Goal: Task Accomplishment & Management: Manage account settings

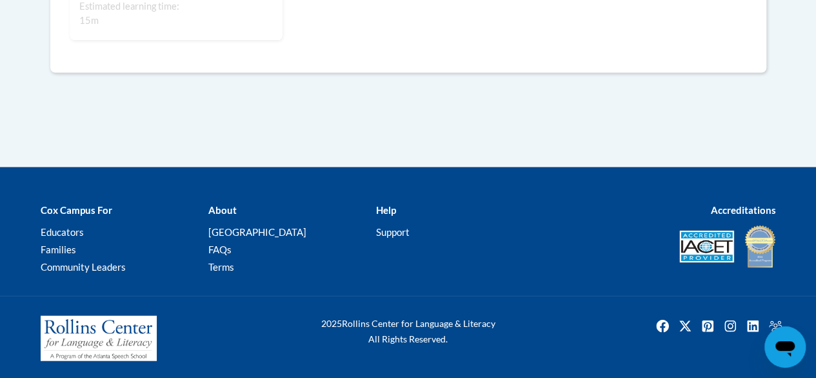
scroll to position [1292, 0]
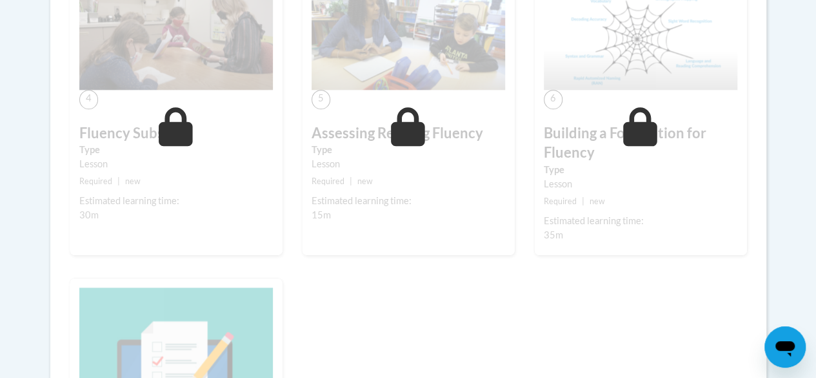
scroll to position [909, 0]
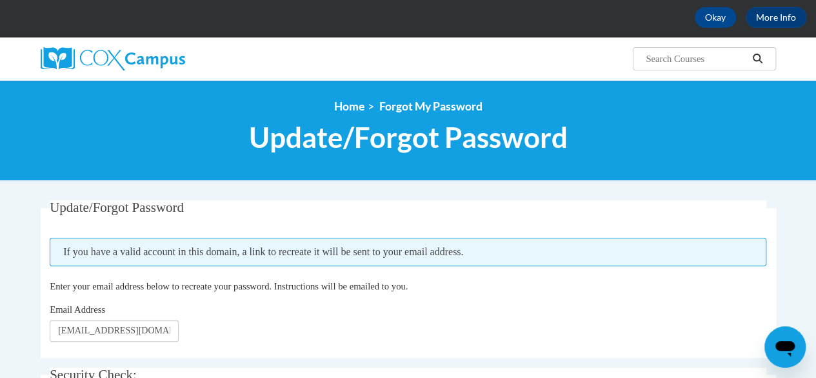
scroll to position [46, 0]
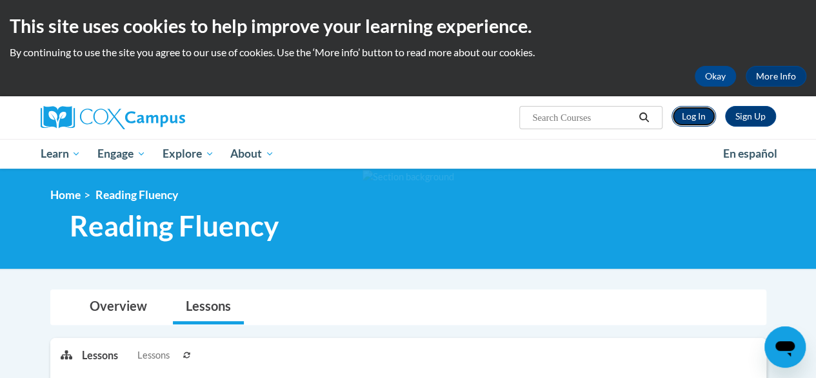
click at [692, 116] on link "Log In" at bounding box center [694, 116] width 45 height 21
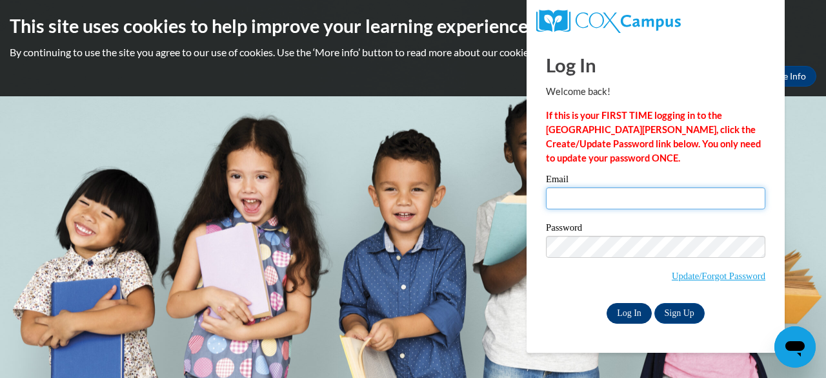
type input "[EMAIL_ADDRESS][DOMAIN_NAME]"
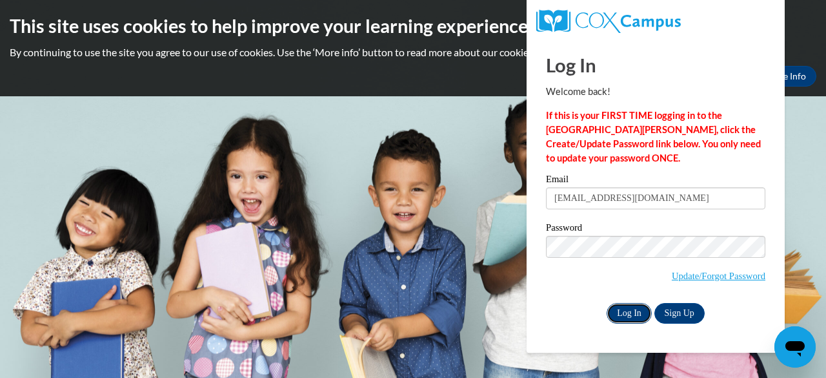
click at [633, 310] on input "Log In" at bounding box center [629, 313] width 45 height 21
click at [634, 311] on input "Log In" at bounding box center [629, 313] width 45 height 21
click at [570, 304] on div "Log In Sign Up" at bounding box center [655, 313] width 219 height 21
click at [622, 309] on input "Log In" at bounding box center [629, 313] width 45 height 21
